Goal: Transaction & Acquisition: Purchase product/service

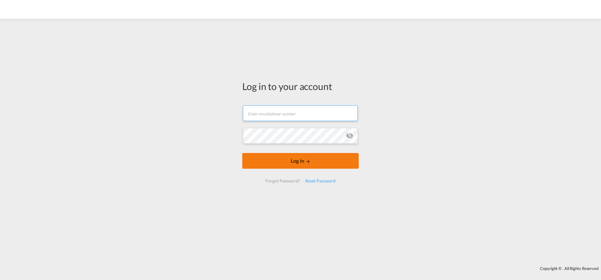
type input "[EMAIL_ADDRESS][PERSON_NAME][DOMAIN_NAME]"
click at [278, 162] on button "Log In" at bounding box center [300, 161] width 116 height 16
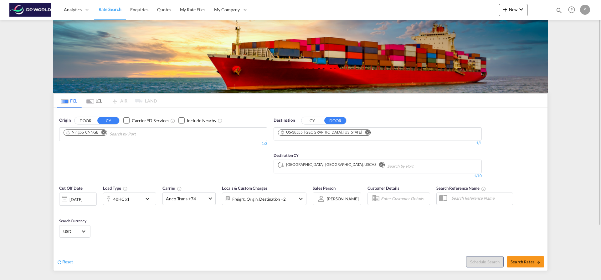
click at [104, 130] on md-icon "Remove" at bounding box center [103, 132] width 5 height 5
click at [102, 135] on input "Chips input." at bounding box center [93, 134] width 59 height 10
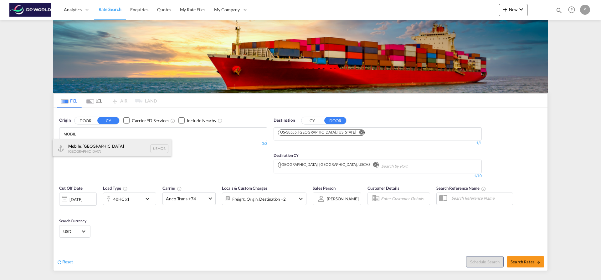
type input "MOBIL"
click at [92, 145] on div "Mobil e, AL [GEOGRAPHIC_DATA] USMOB" at bounding box center [112, 148] width 119 height 19
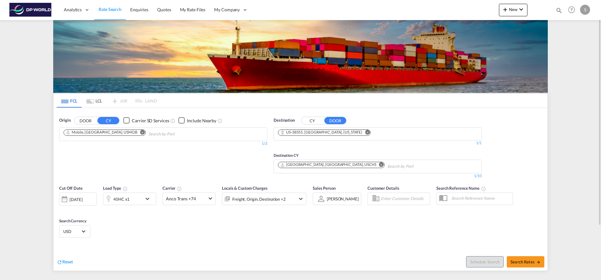
click at [365, 132] on md-icon "Remove" at bounding box center [367, 132] width 5 height 5
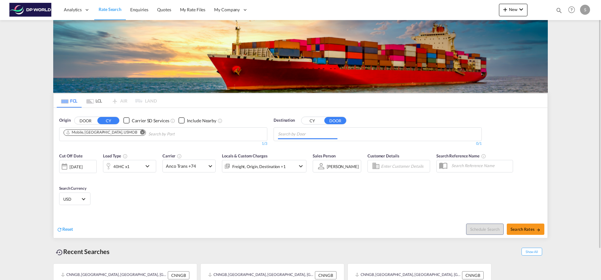
click at [342, 132] on md-chips at bounding box center [378, 133] width 208 height 13
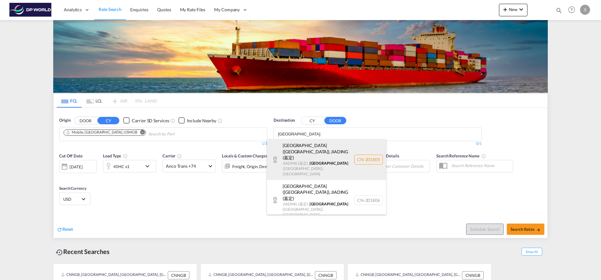
type input "[GEOGRAPHIC_DATA]"
click at [323, 158] on div "[GEOGRAPHIC_DATA] ([GEOGRAPHIC_DATA]) , [GEOGRAPHIC_DATA] (嘉定) [GEOGRAPHIC_DATA…" at bounding box center [326, 159] width 119 height 41
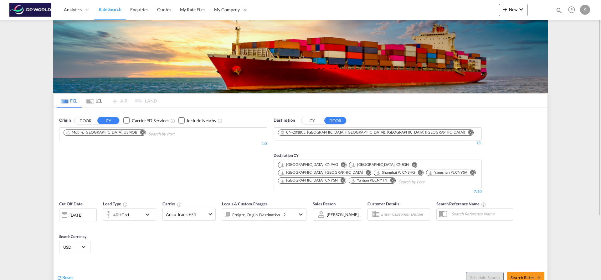
click at [315, 121] on button "CY" at bounding box center [313, 120] width 22 height 7
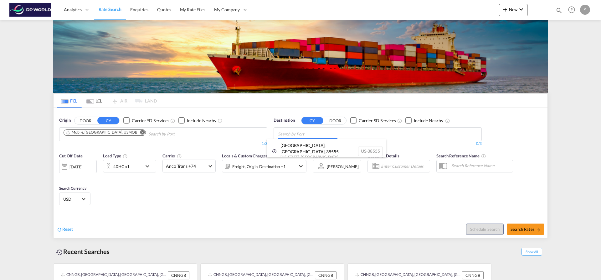
click at [312, 137] on body "Analytics Dashboard Rate Search Enquiries Quotes My Rate Files My Company" at bounding box center [300, 140] width 601 height 280
type input "SHANGHA"
click at [311, 145] on div "Shangha i [GEOGRAPHIC_DATA] [GEOGRAPHIC_DATA]" at bounding box center [326, 148] width 119 height 19
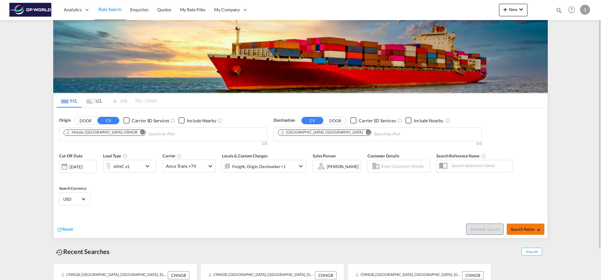
click at [522, 228] on span "Search Rates" at bounding box center [526, 228] width 30 height 5
type input "USMOB to CNSHA / [DATE]"
